Goal: Task Accomplishment & Management: Manage account settings

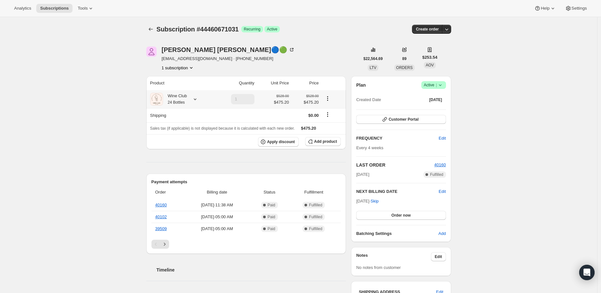
click at [198, 98] on icon at bounding box center [195, 99] width 6 height 6
click at [183, 136] on span "Edit box" at bounding box center [186, 138] width 15 height 5
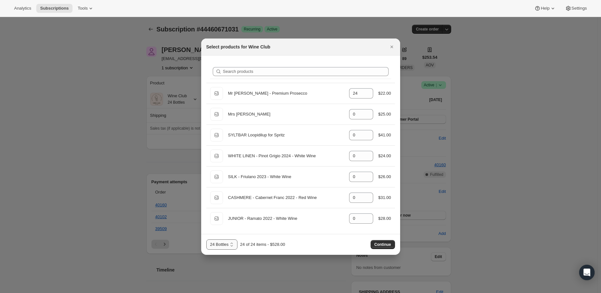
click at [229, 243] on select "12 Bottles 24 Bottles 36 Bottles 48 bottles 60 bottles" at bounding box center [221, 244] width 31 height 10
select select "gid://shopify/ProductVariant/41343417024567"
click at [206, 239] on select "12 Bottles 24 Bottles 36 Bottles 48 bottles 60 bottles" at bounding box center [221, 244] width 31 height 10
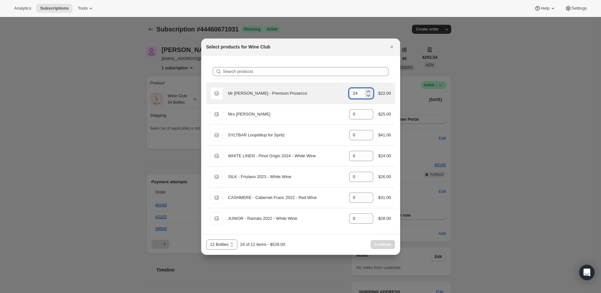
click at [360, 92] on input "24" at bounding box center [356, 93] width 14 height 10
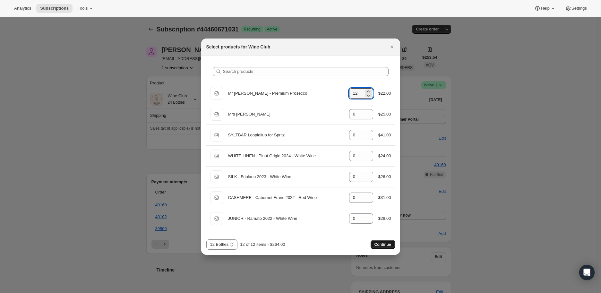
type input "12"
click at [382, 244] on span "Continue" at bounding box center [382, 244] width 17 height 5
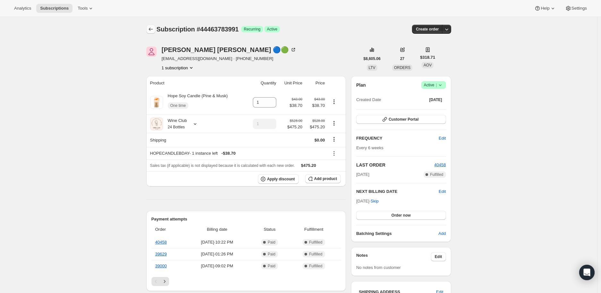
click at [150, 26] on icon "Subscriptions" at bounding box center [151, 29] width 6 height 6
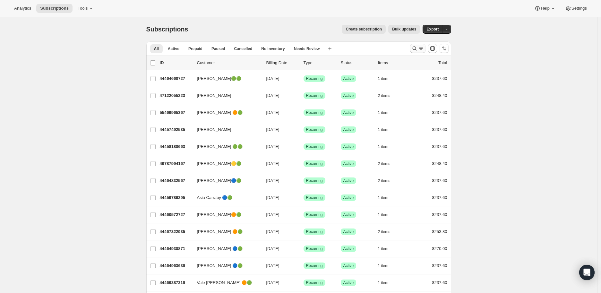
click at [416, 47] on icon "Search and filter results" at bounding box center [414, 48] width 6 height 6
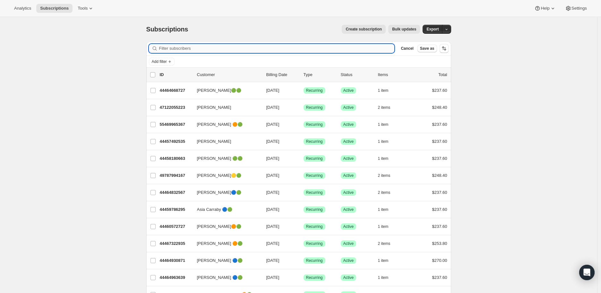
paste input "Martha Cicala"
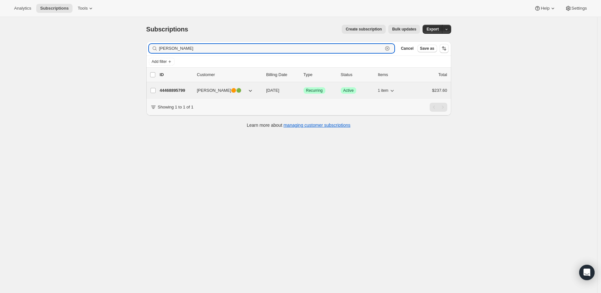
type input "Martha Cicala"
click at [182, 90] on p "44468895799" at bounding box center [176, 90] width 32 height 6
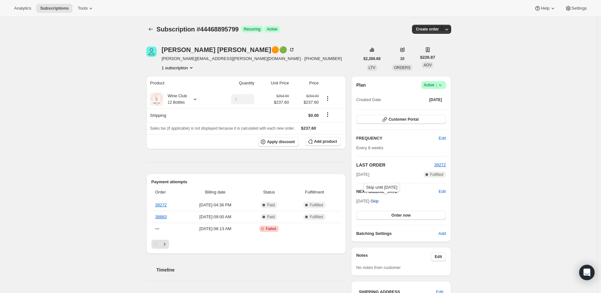
click at [379, 200] on span "Skip" at bounding box center [375, 201] width 8 height 6
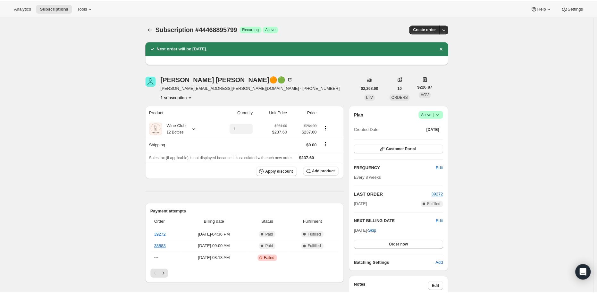
scroll to position [36, 0]
